Goal: Communication & Community: Ask a question

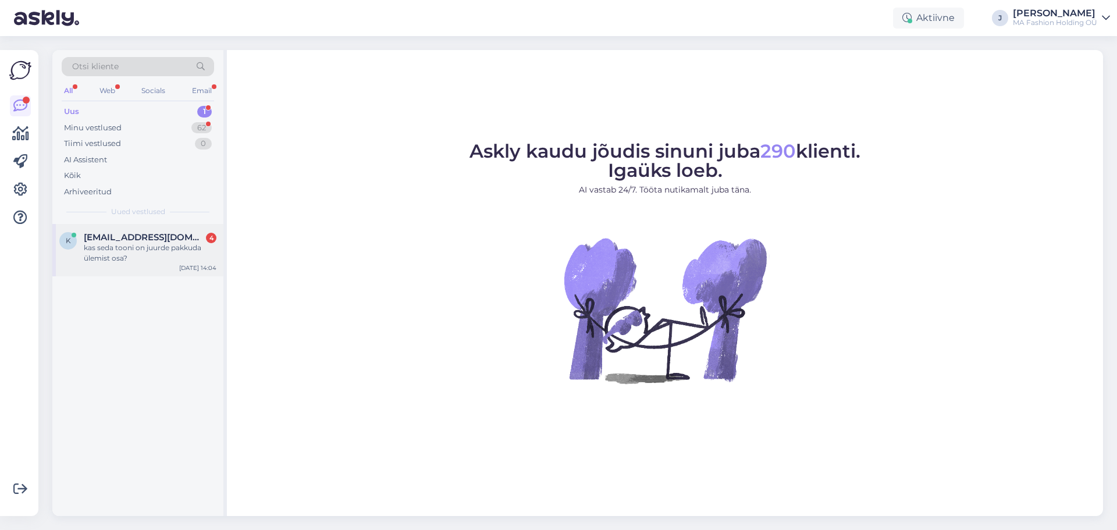
click at [154, 253] on div "kas seda tooni on juurde pakkuda ülemist osa?" at bounding box center [150, 253] width 133 height 21
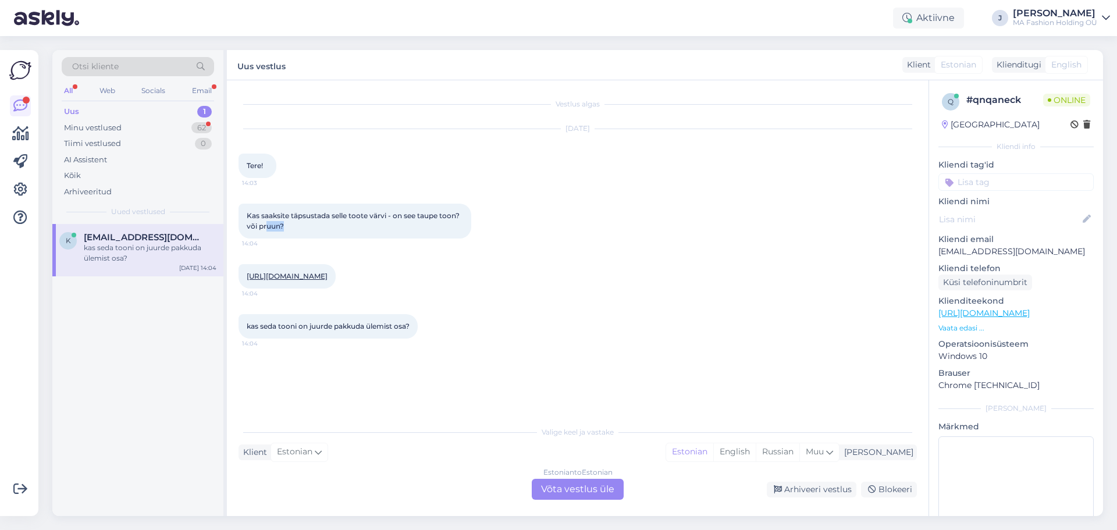
drag, startPoint x: 268, startPoint y: 221, endPoint x: 323, endPoint y: 221, distance: 54.7
click at [323, 221] on div "Kas saaksite täpsustada selle toote värvi - on see taupe toon? või pruun? 14:04" at bounding box center [355, 221] width 233 height 35
click at [572, 486] on div "Estonian to Estonian Võta vestlus üle" at bounding box center [578, 489] width 92 height 21
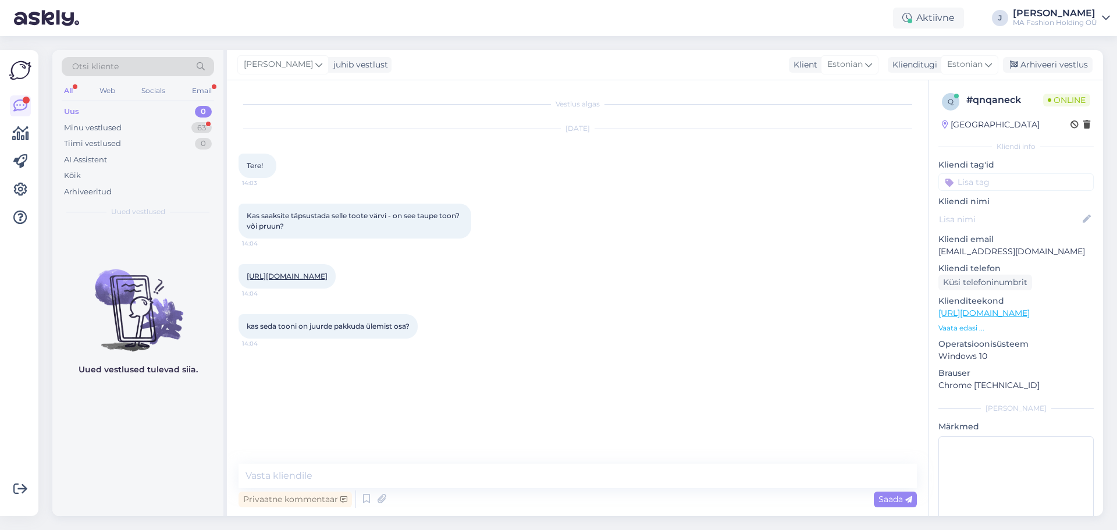
click at [304, 276] on link "[URL][DOMAIN_NAME]" at bounding box center [287, 276] width 81 height 9
drag, startPoint x: 332, startPoint y: 215, endPoint x: 389, endPoint y: 226, distance: 58.8
click at [389, 226] on div "Kas saaksite täpsustada selle toote värvi - on see taupe toon? või pruun? 14:04" at bounding box center [355, 221] width 233 height 35
drag, startPoint x: 387, startPoint y: 228, endPoint x: 244, endPoint y: 216, distance: 143.7
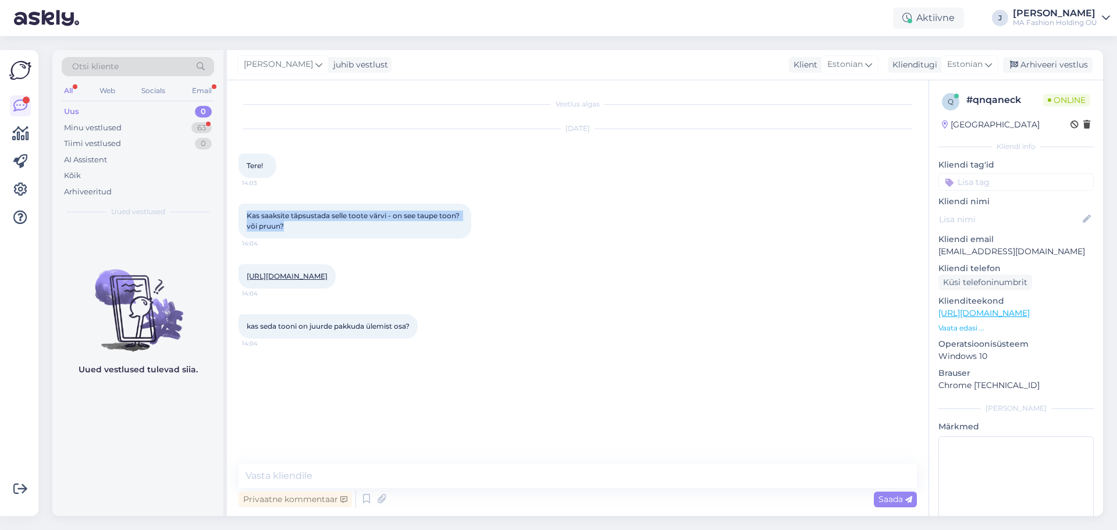
click at [244, 216] on div "Kas saaksite täpsustada selle toote värvi - on see taupe toon? või pruun? 14:04" at bounding box center [355, 221] width 233 height 35
click at [319, 474] on textarea at bounding box center [578, 476] width 679 height 24
drag, startPoint x: 354, startPoint y: 215, endPoint x: 385, endPoint y: 217, distance: 30.9
click at [385, 217] on span "Kas saaksite täpsustada selle toote värvi - on see taupe toon? või pruun?" at bounding box center [354, 220] width 215 height 19
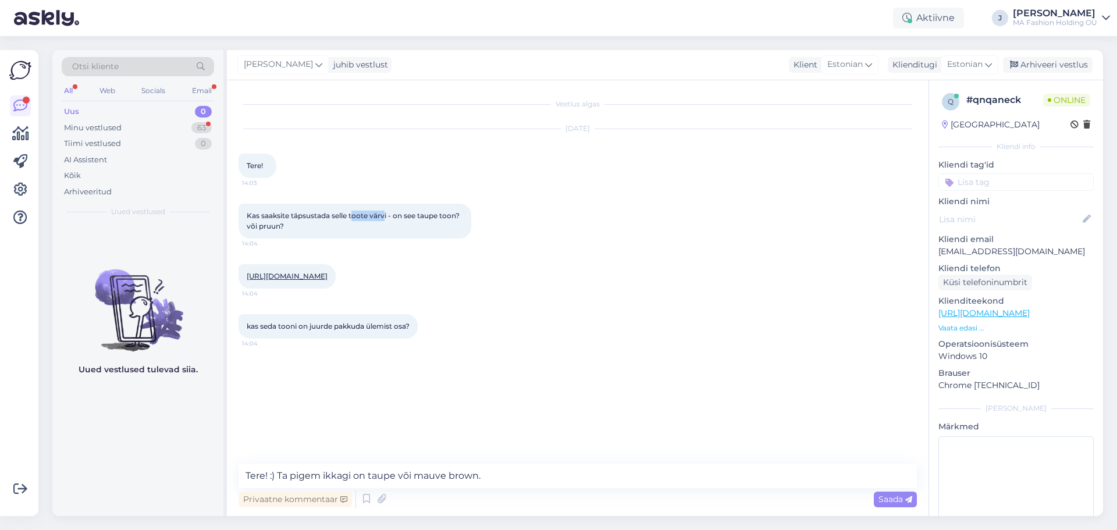
click at [387, 217] on span "Kas saaksite täpsustada selle toote värvi - on see taupe toon? või pruun?" at bounding box center [354, 220] width 215 height 19
drag, startPoint x: 292, startPoint y: 477, endPoint x: 279, endPoint y: 477, distance: 12.8
click at [279, 477] on textarea "Tere! :) Ta pigem ikkagi on taupe või mauve brown." at bounding box center [578, 476] width 679 height 24
click at [564, 476] on textarea "Tere! :) Selle toote toon on pigem ikkagi on taupe või mauve brown." at bounding box center [578, 476] width 679 height 24
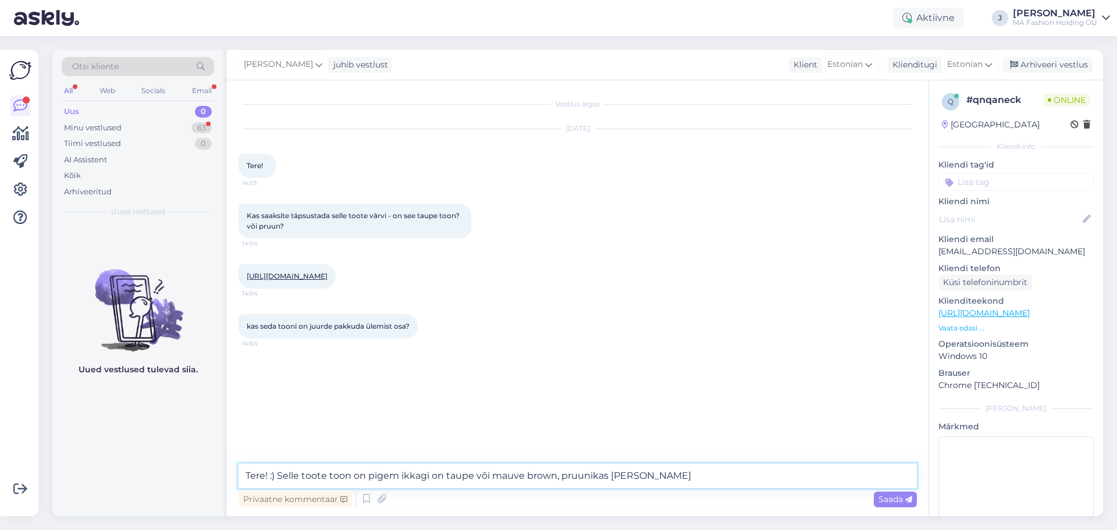
type textarea "Tere! :) Selle toote toon on pigem ikkagi on taupe või mauve brown, pruunikas […"
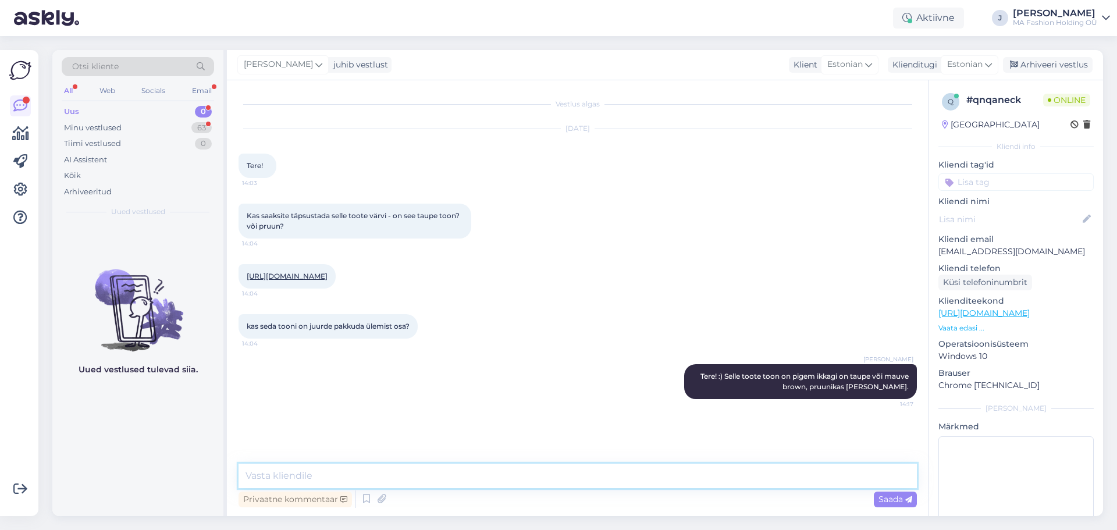
click at [349, 471] on textarea at bounding box center [578, 476] width 679 height 24
click at [324, 466] on textarea at bounding box center [578, 476] width 679 height 24
type textarea "Kontrollisin meie jaepoodide laojääke ... ülemist osa mul samas toonis pakkuda …"
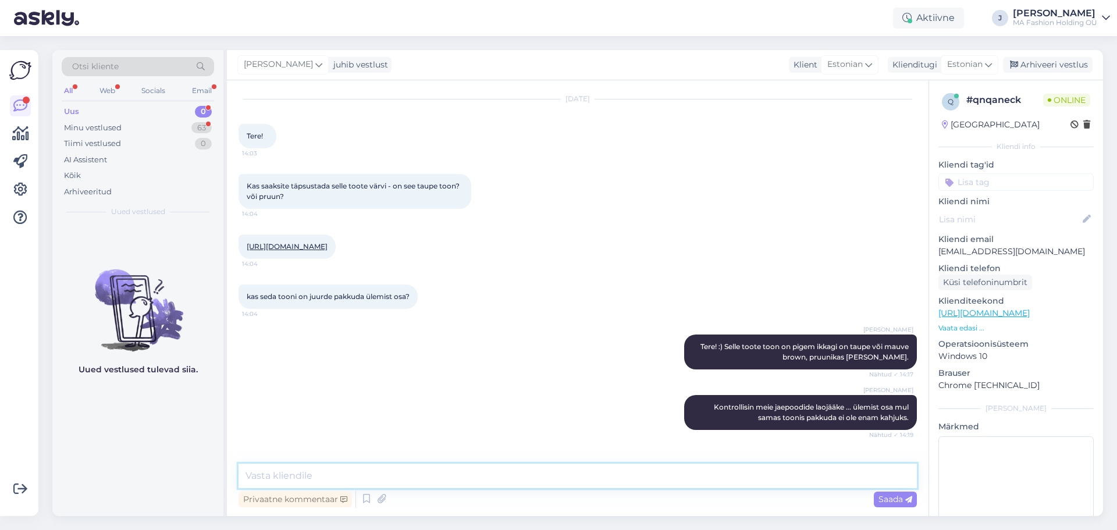
scroll to position [80, 0]
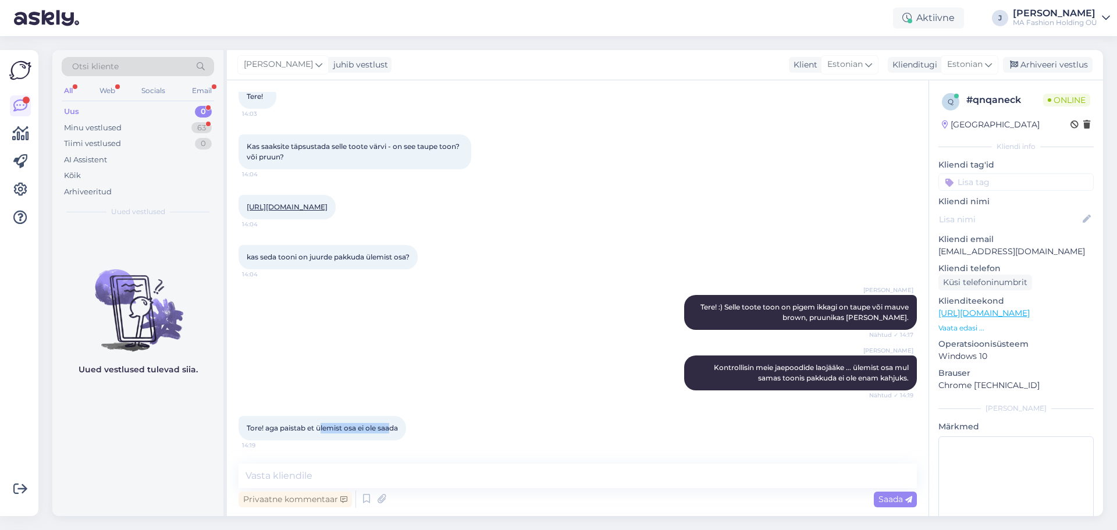
drag, startPoint x: 321, startPoint y: 429, endPoint x: 392, endPoint y: 425, distance: 71.1
click at [392, 425] on span "Tore! aga paistab et ülemist osa ei ole saada" at bounding box center [322, 428] width 151 height 9
click at [315, 476] on textarea at bounding box center [578, 476] width 679 height 24
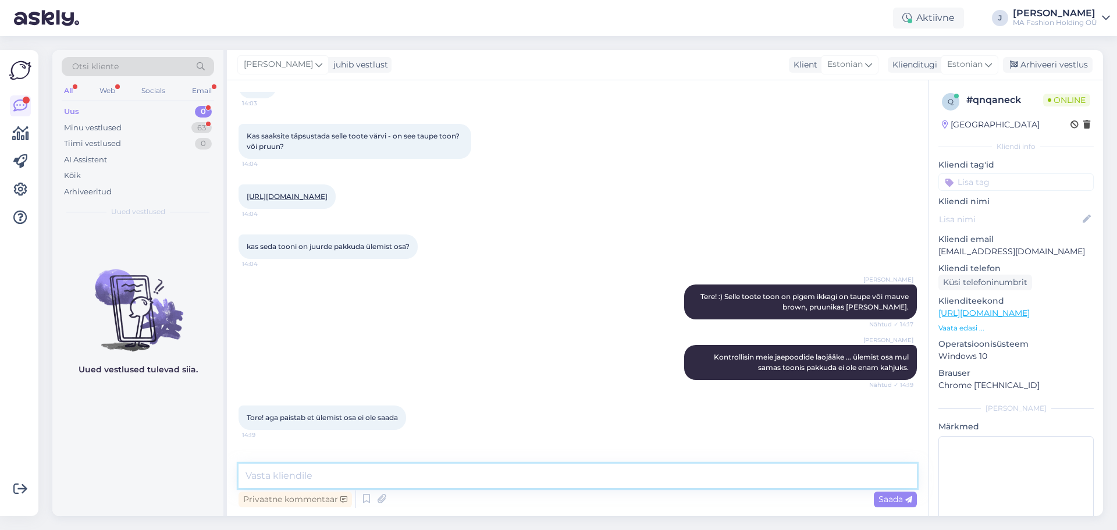
scroll to position [130, 0]
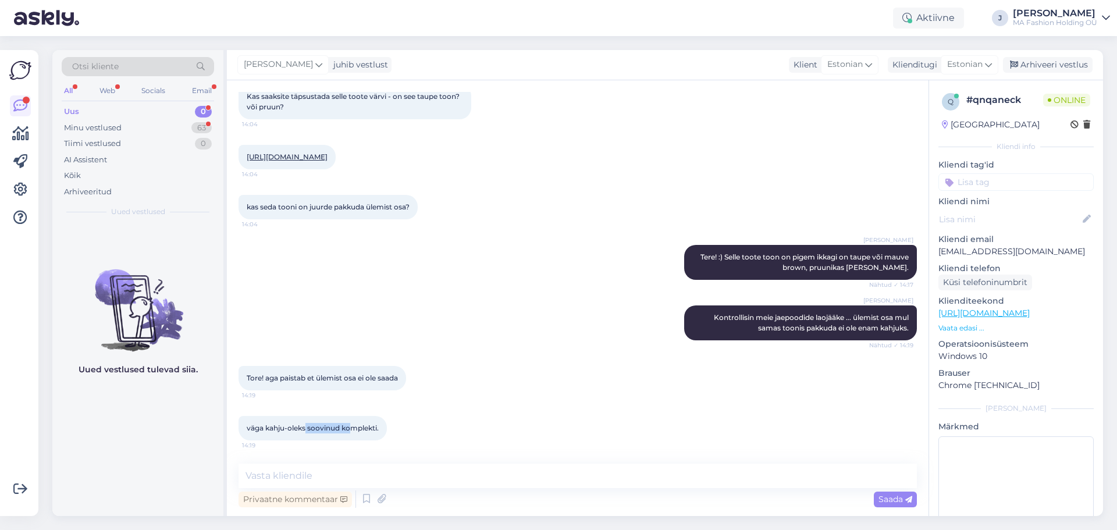
drag, startPoint x: 306, startPoint y: 427, endPoint x: 361, endPoint y: 423, distance: 54.8
click at [361, 424] on span "väga kahju-oleks soovinud komplekti." at bounding box center [313, 428] width 132 height 9
click at [361, 423] on div "väga kahju-oleks soovinud komplekti. 14:19" at bounding box center [313, 428] width 148 height 24
click at [312, 473] on textarea at bounding box center [578, 476] width 679 height 24
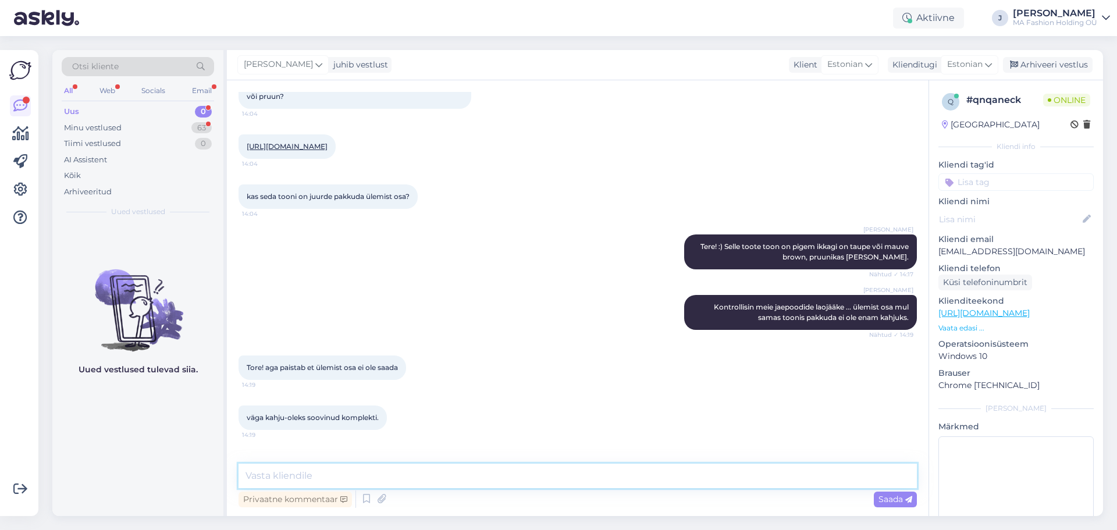
scroll to position [180, 0]
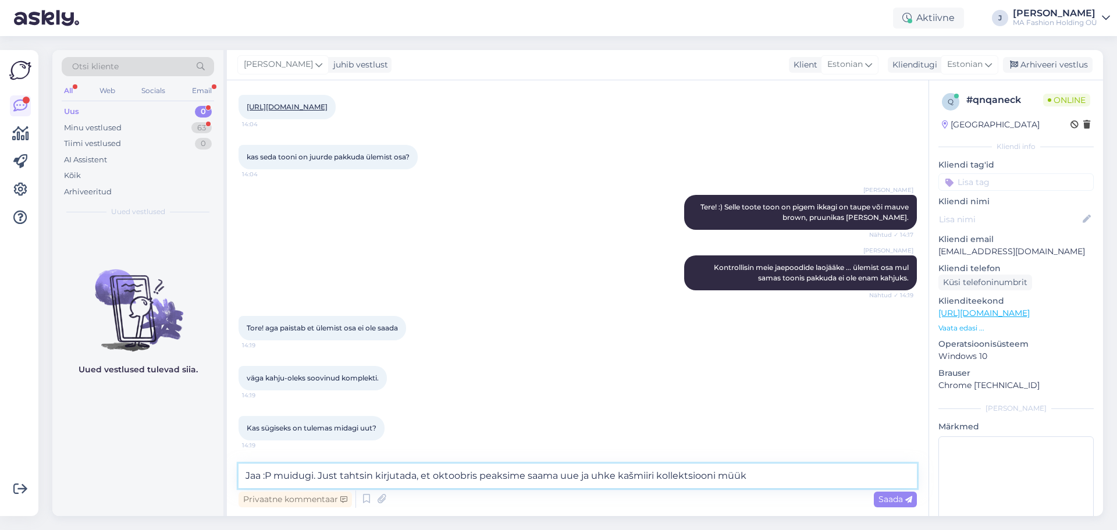
type textarea "Jaa :P muidugi. Just tahtsin kirjutada, et oktoobris peaksime saama uue ja uhke…"
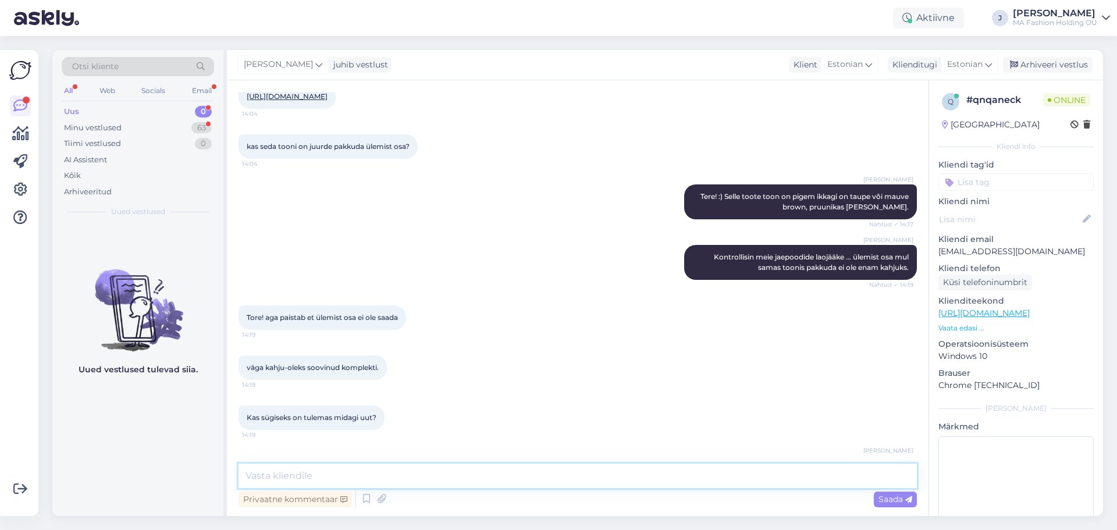
scroll to position [240, 0]
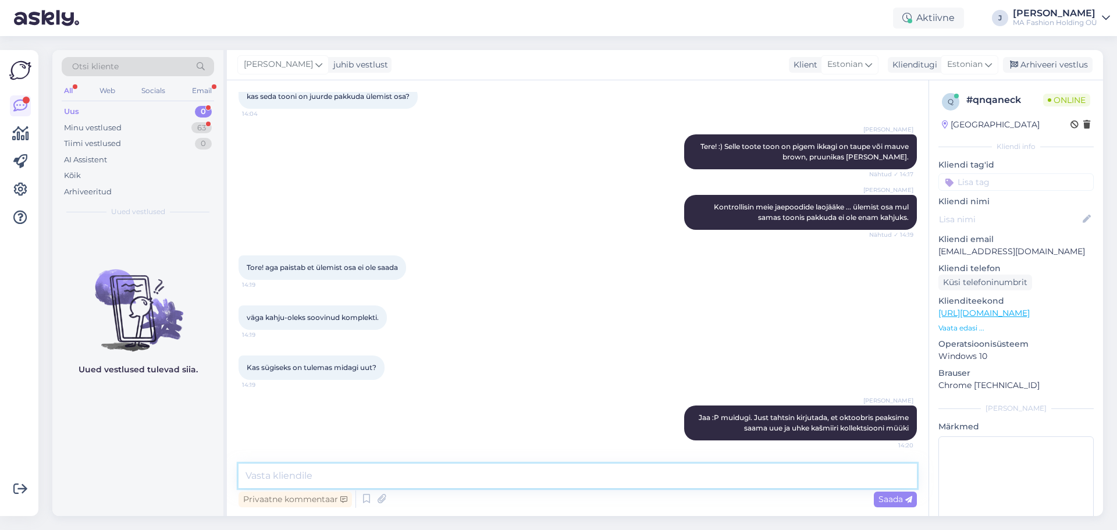
click at [312, 470] on textarea at bounding box center [578, 476] width 679 height 24
type textarea "[PERSON_NAME] on mõnusaid pastellseid"
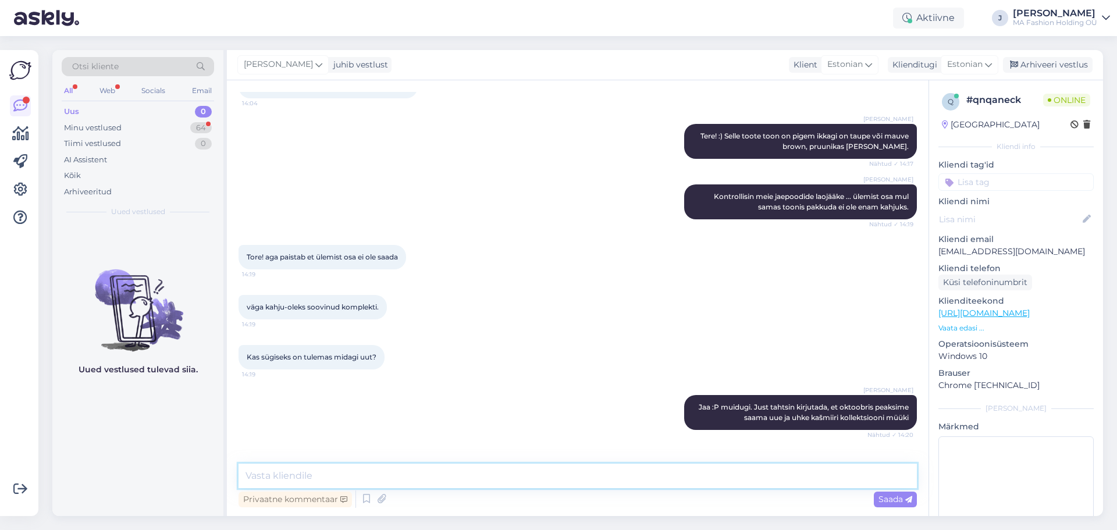
scroll to position [290, 0]
